Goal: Task Accomplishment & Management: Use online tool/utility

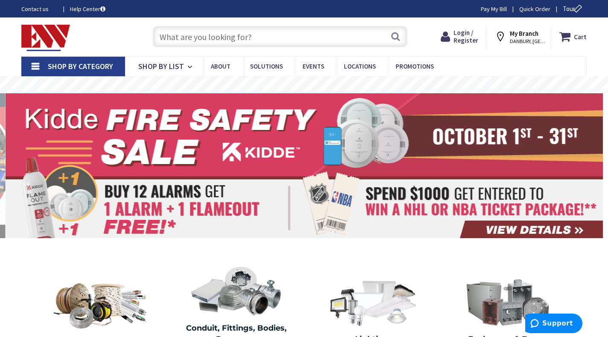
click at [486, 10] on link "Pay My Bill" at bounding box center [494, 9] width 26 height 9
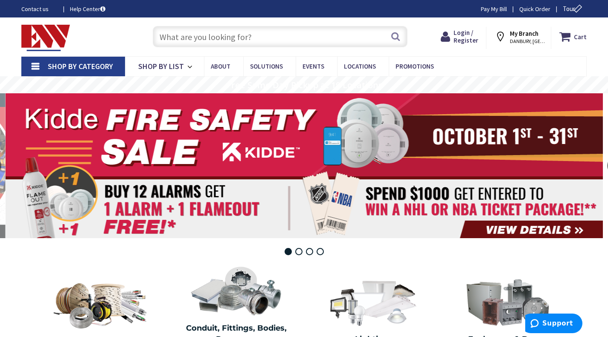
click at [487, 10] on link "Pay My Bill" at bounding box center [494, 9] width 26 height 9
click at [466, 41] on span "Login / Register" at bounding box center [465, 37] width 25 height 16
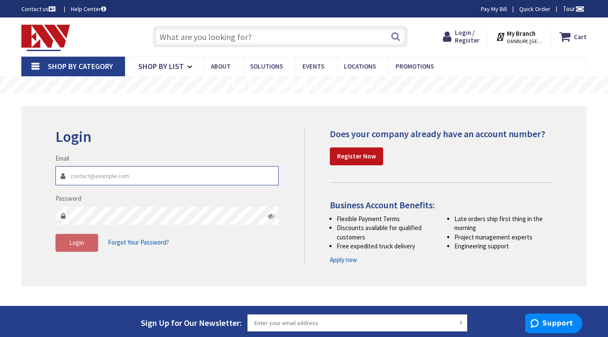
type input "[EMAIL_ADDRESS][DOMAIN_NAME]"
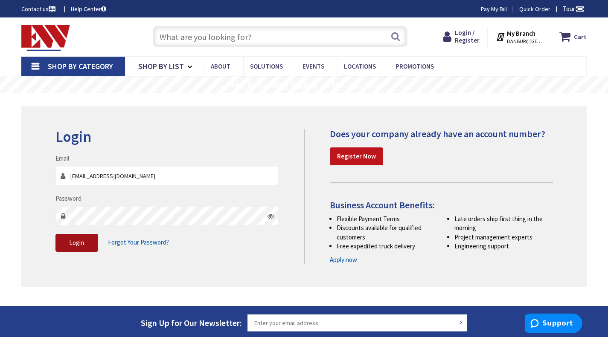
click at [72, 246] on span "Login" at bounding box center [76, 243] width 15 height 8
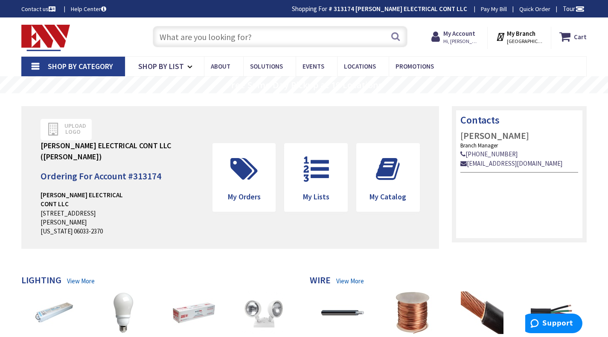
click at [486, 7] on link "Pay My Bill" at bounding box center [494, 9] width 26 height 9
click at [261, 119] on div "Upload Logo PAUL CICCHETTI ELECTRICAL CONT LLC (Paul Cicchetti) Ordering For Ac…" at bounding box center [229, 177] width 417 height 143
click at [490, 7] on link "Pay My Bill" at bounding box center [494, 9] width 26 height 9
